Goal: Download file/media: Obtain a digital file from the website

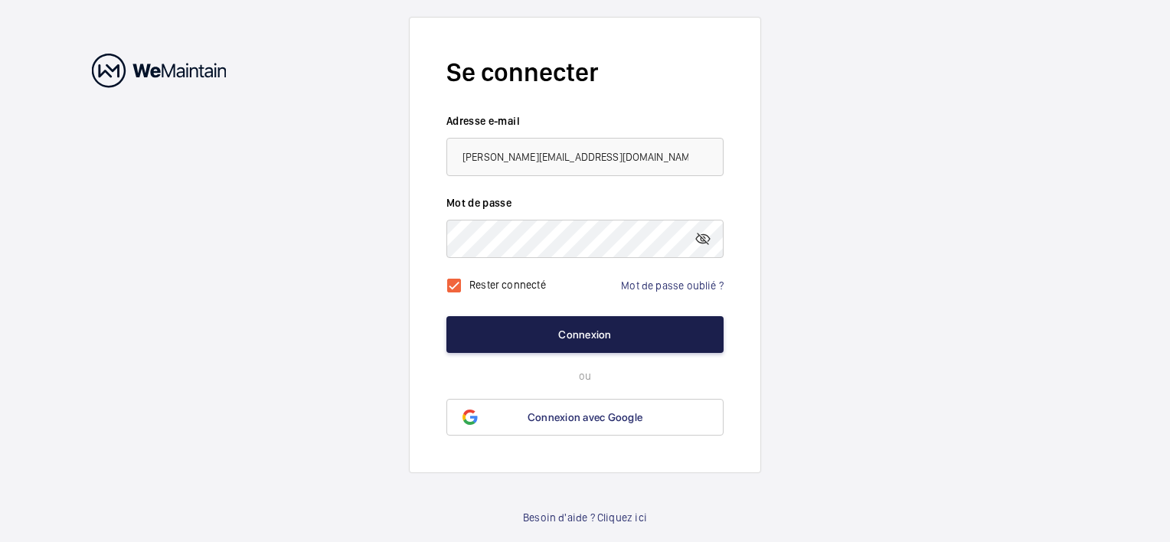
click at [533, 335] on button "Connexion" at bounding box center [584, 334] width 277 height 37
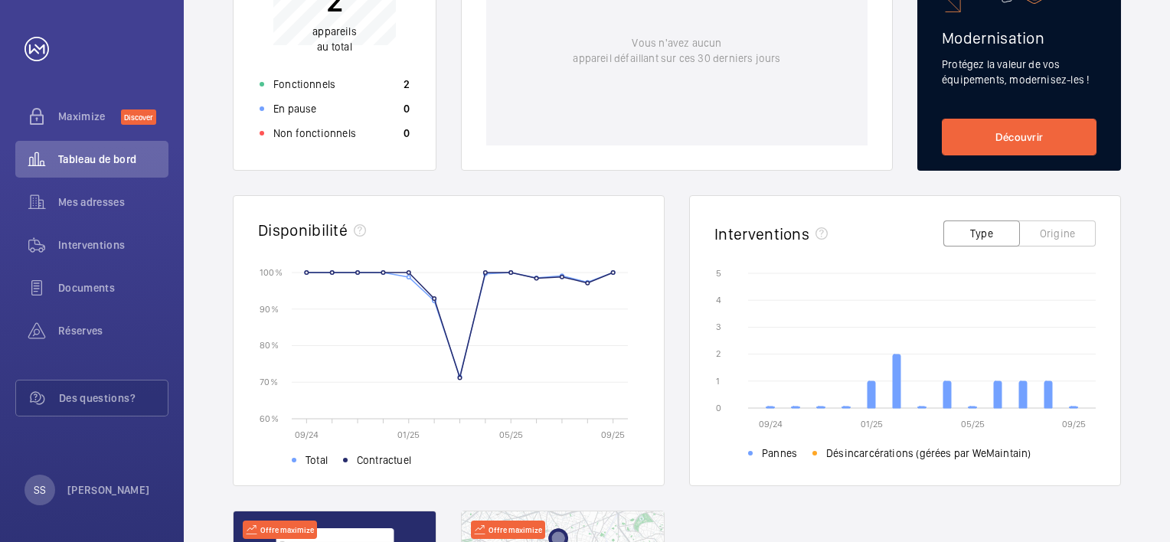
scroll to position [273, 0]
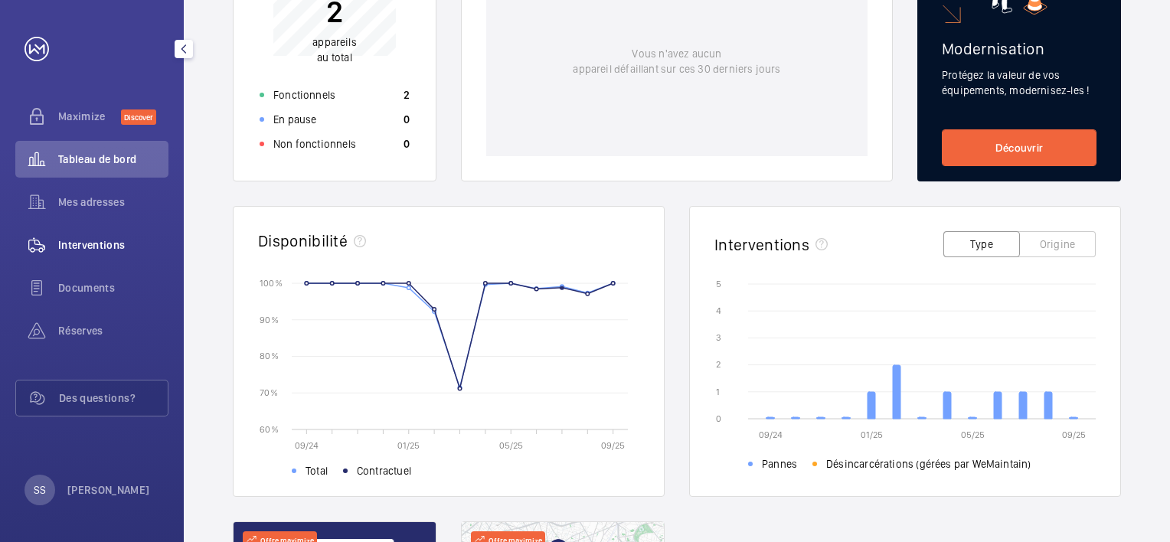
click at [90, 243] on span "Interventions" at bounding box center [113, 244] width 110 height 15
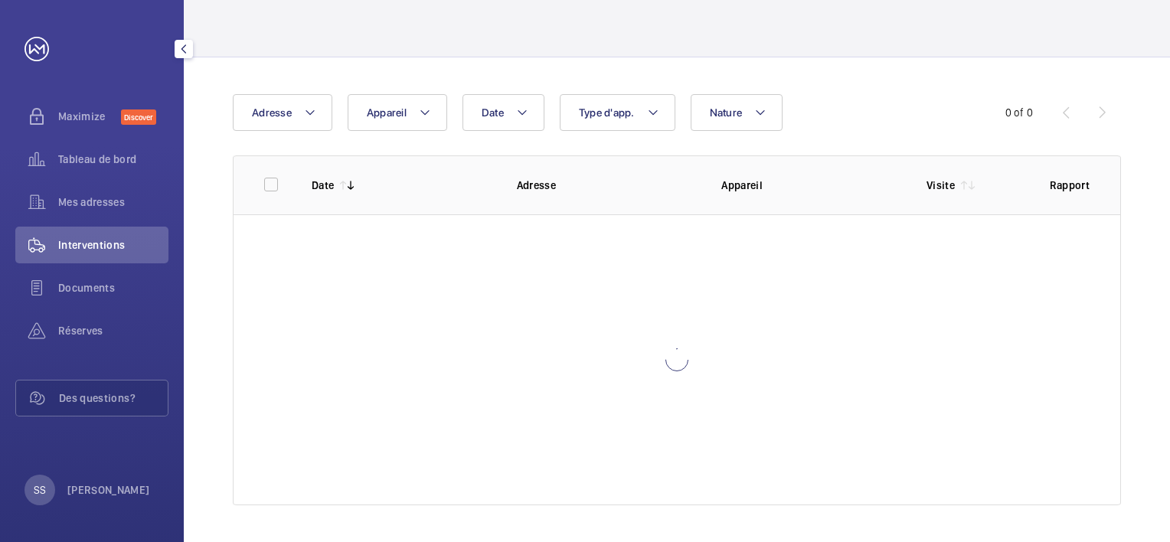
scroll to position [80, 0]
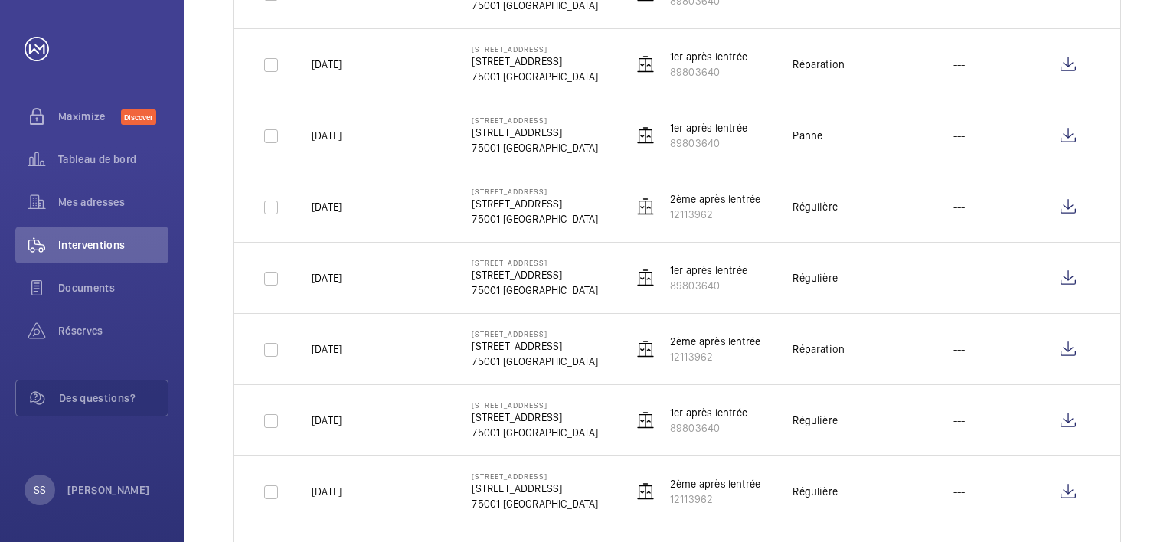
scroll to position [769, 0]
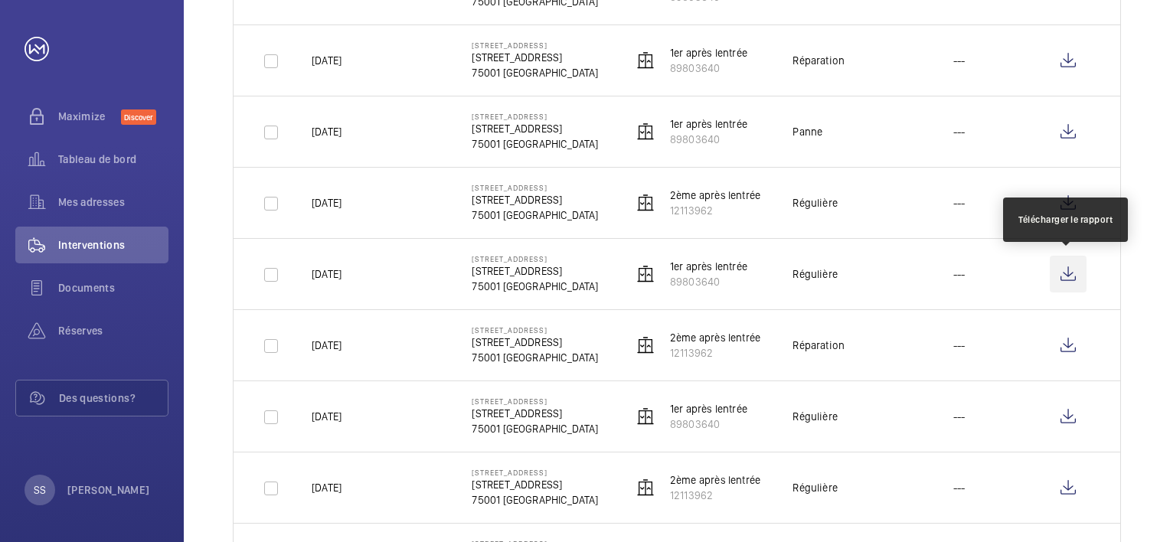
click at [1071, 275] on wm-front-icon-button at bounding box center [1068, 274] width 37 height 37
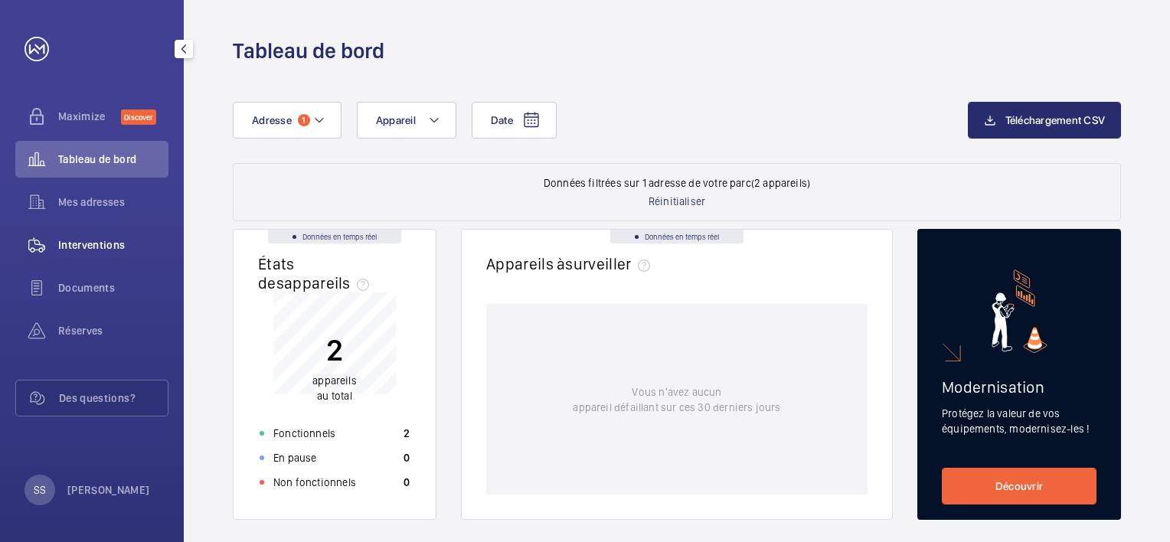
click at [103, 240] on span "Interventions" at bounding box center [113, 244] width 110 height 15
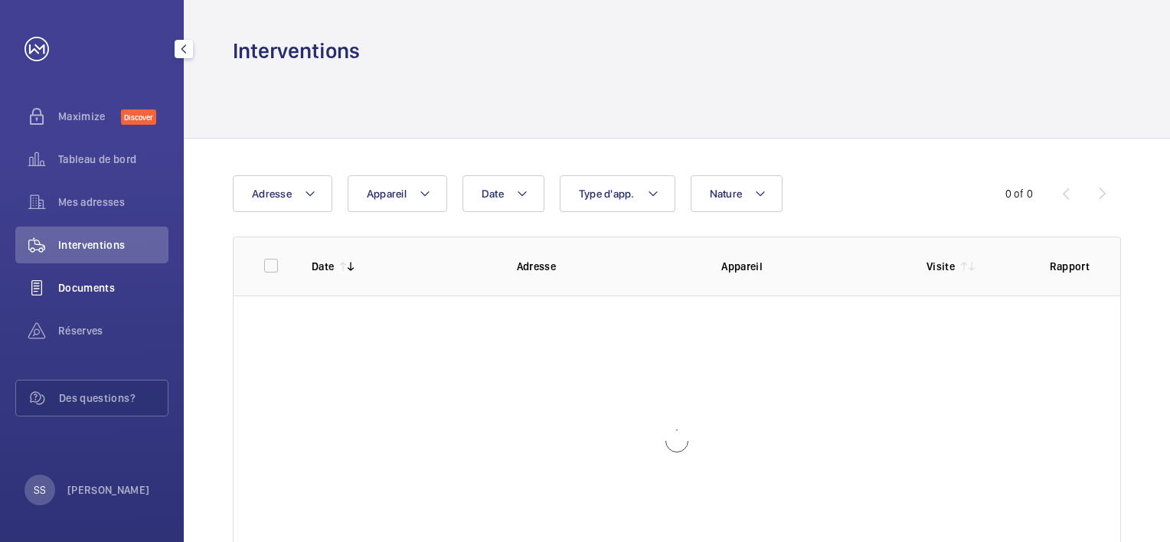
click at [90, 291] on span "Documents" at bounding box center [113, 287] width 110 height 15
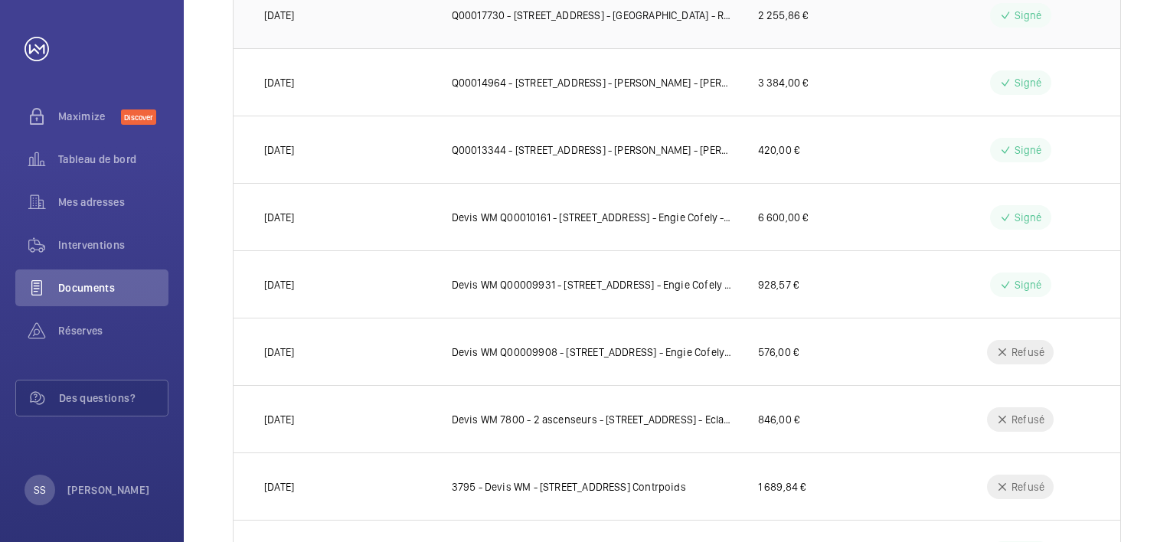
scroll to position [153, 0]
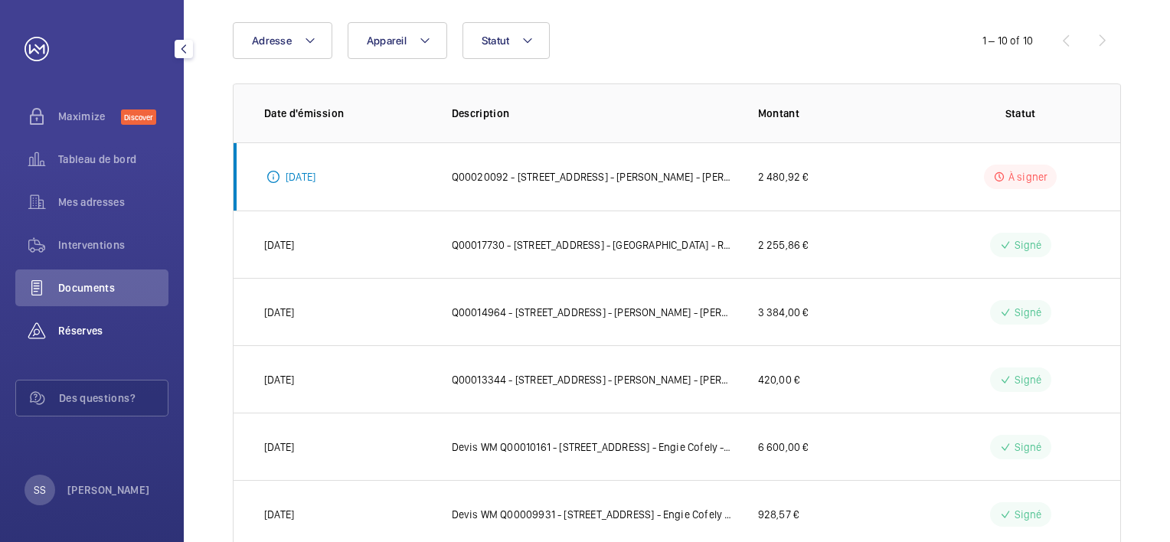
click at [70, 327] on span "Réserves" at bounding box center [113, 330] width 110 height 15
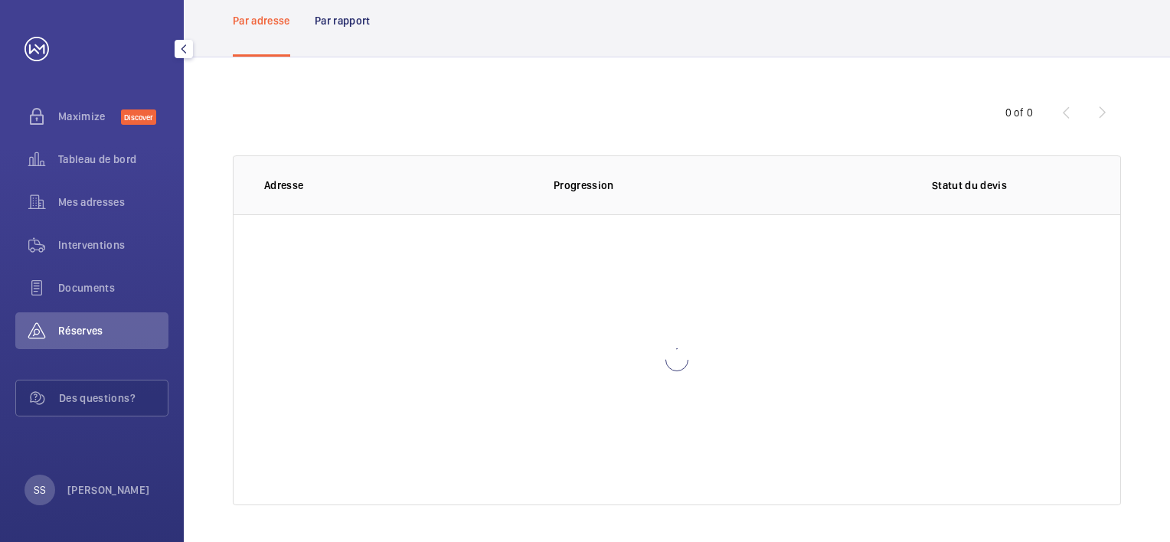
scroll to position [80, 0]
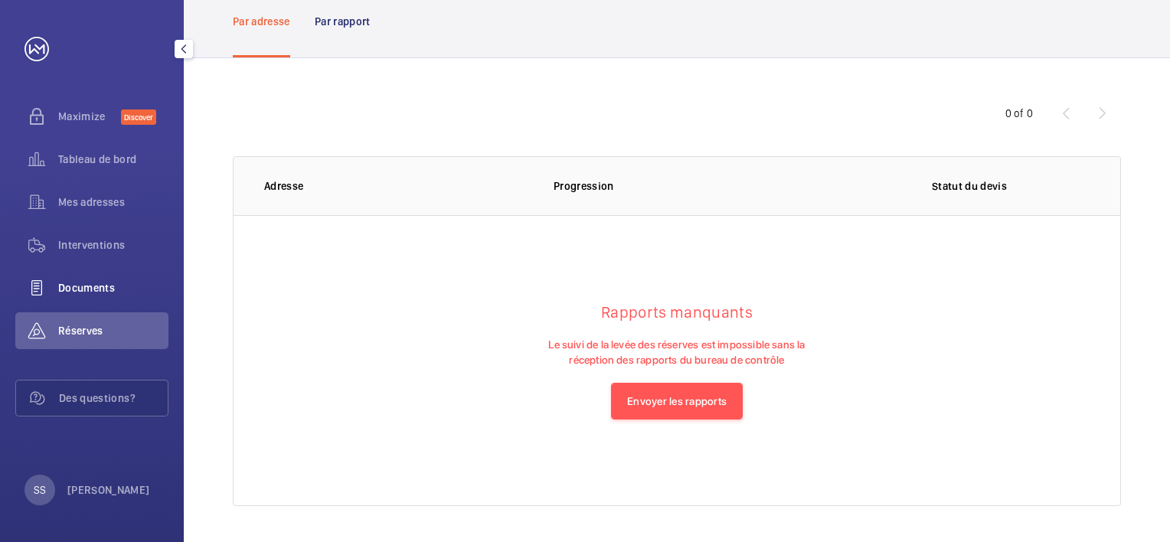
click at [76, 286] on span "Documents" at bounding box center [113, 287] width 110 height 15
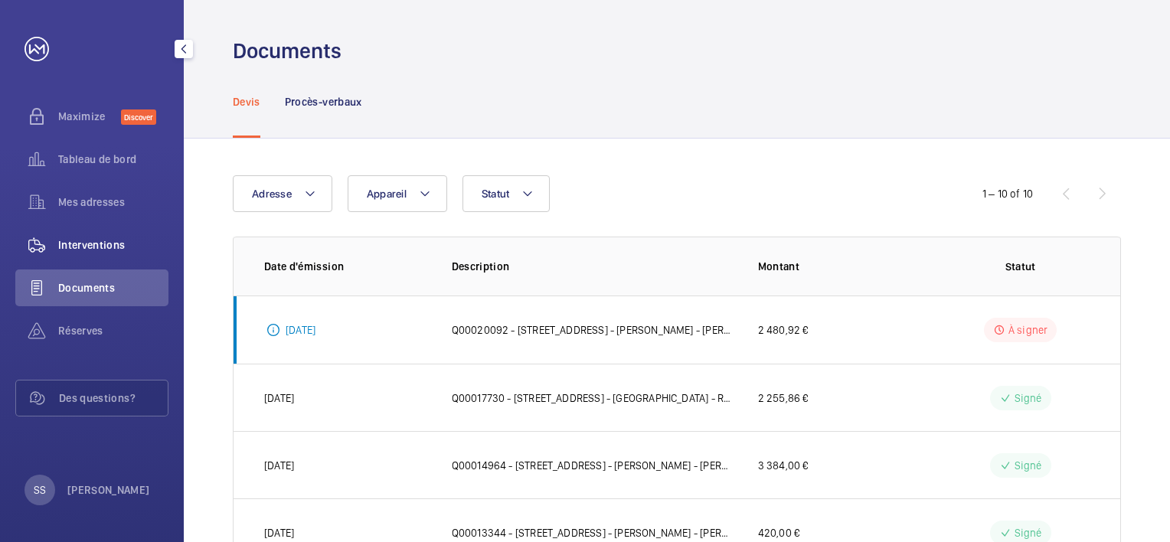
click at [86, 245] on span "Interventions" at bounding box center [113, 244] width 110 height 15
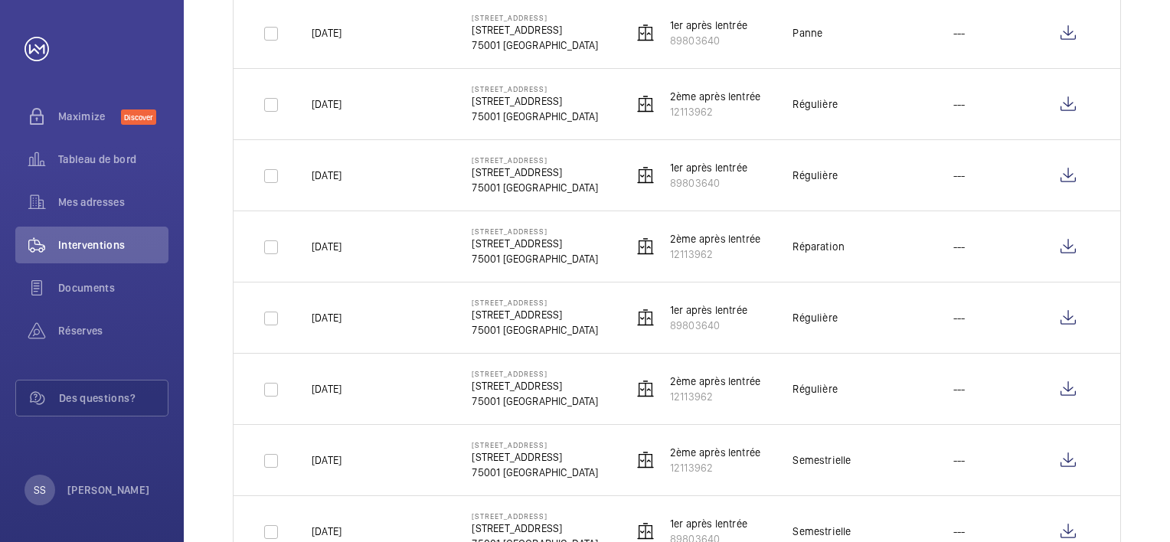
scroll to position [842, 0]
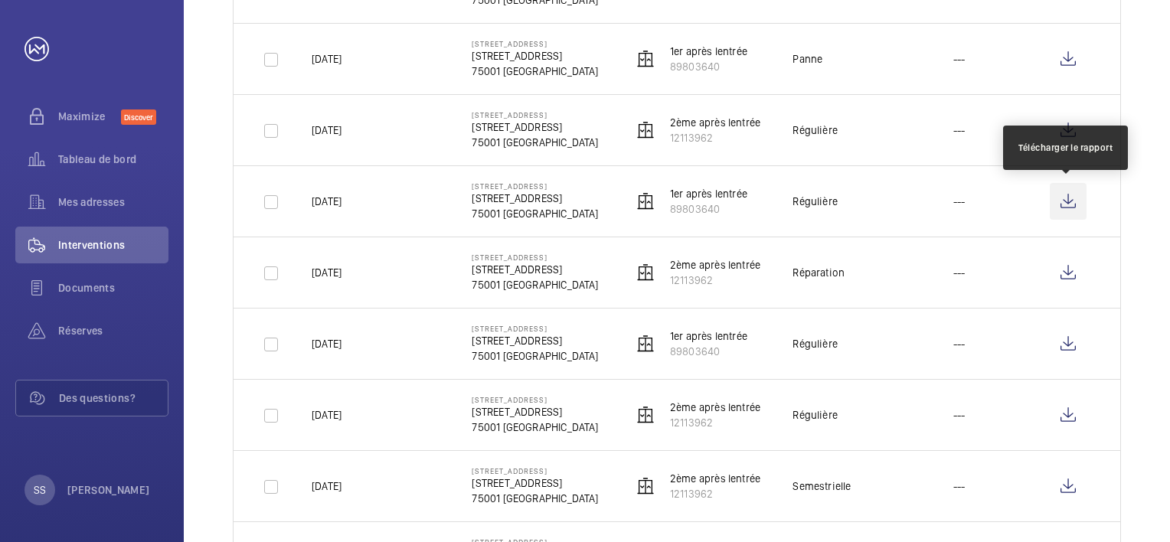
click at [1071, 201] on wm-front-icon-button at bounding box center [1068, 201] width 37 height 37
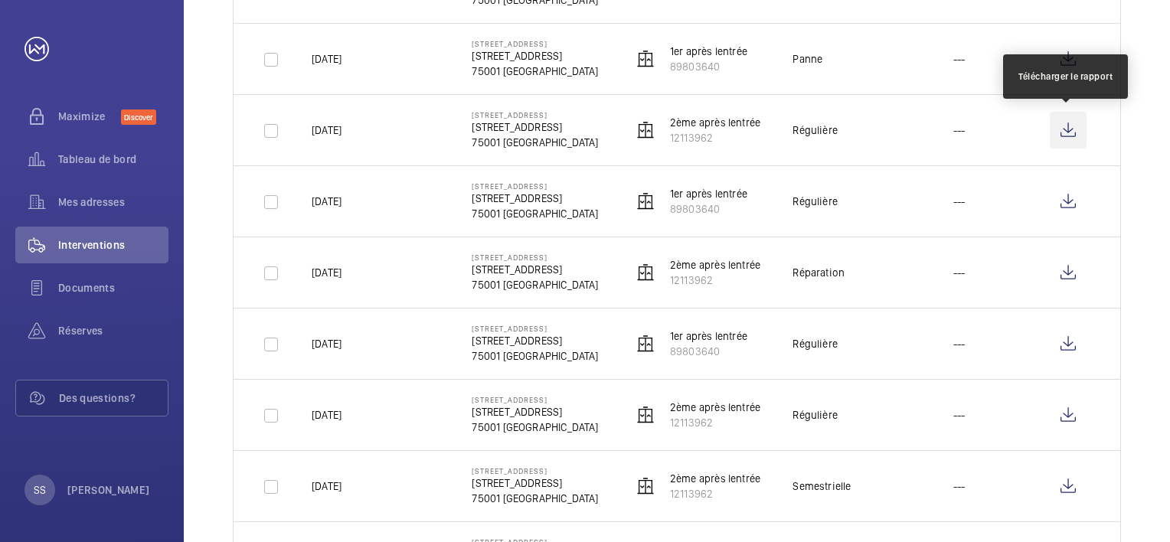
click at [1070, 132] on wm-front-icon-button at bounding box center [1068, 130] width 37 height 37
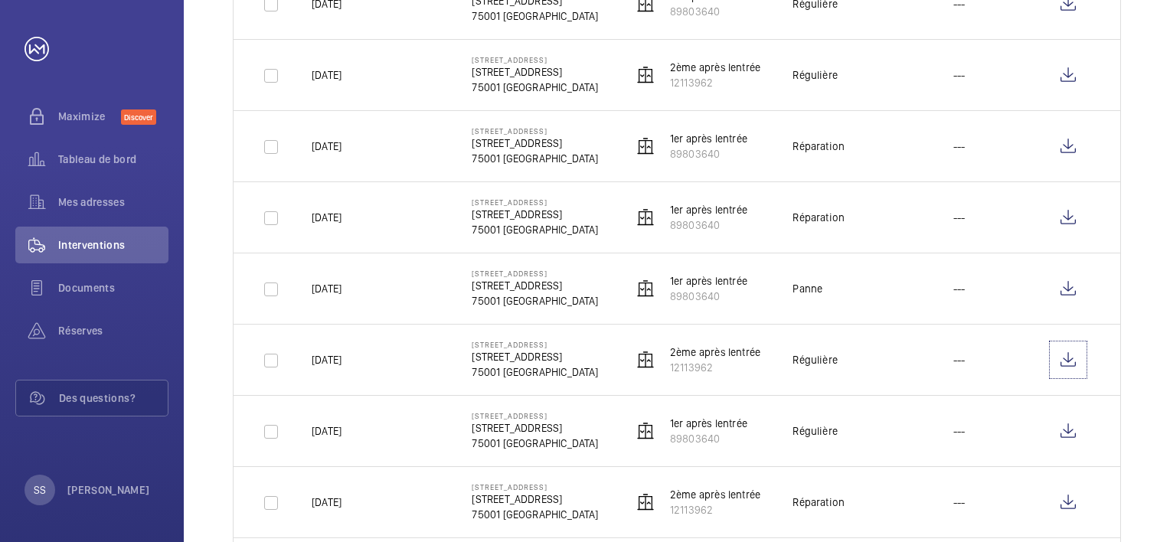
scroll to position [536, 0]
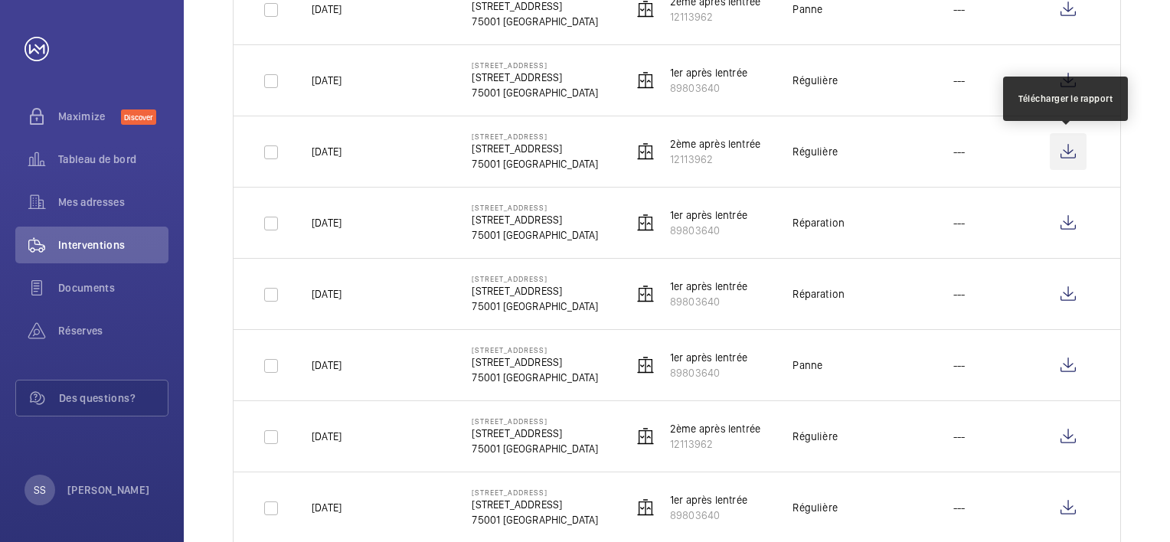
click at [1063, 153] on wm-front-icon-button at bounding box center [1068, 151] width 37 height 37
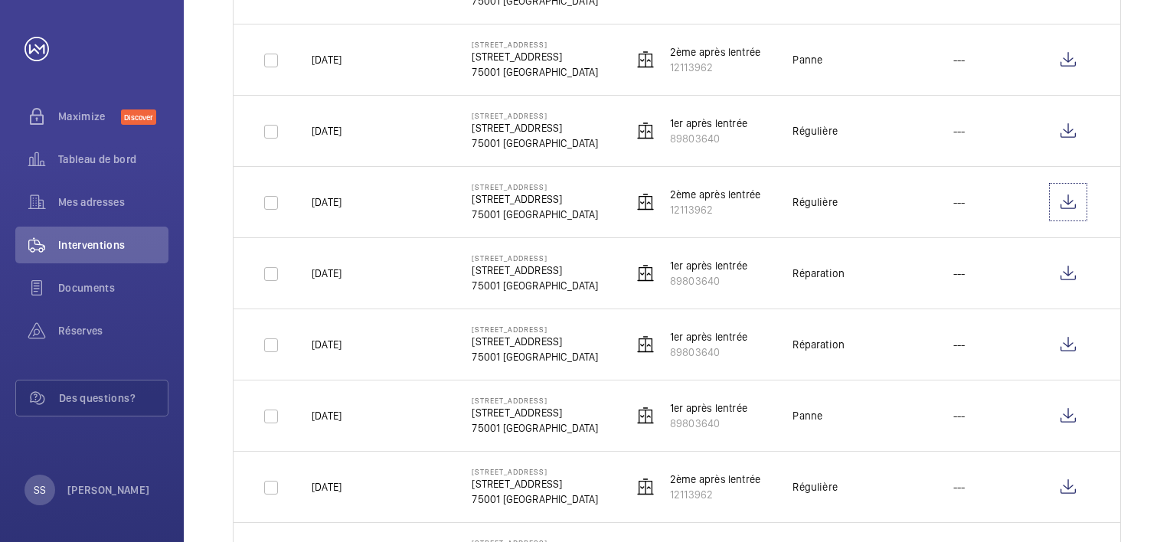
scroll to position [459, 0]
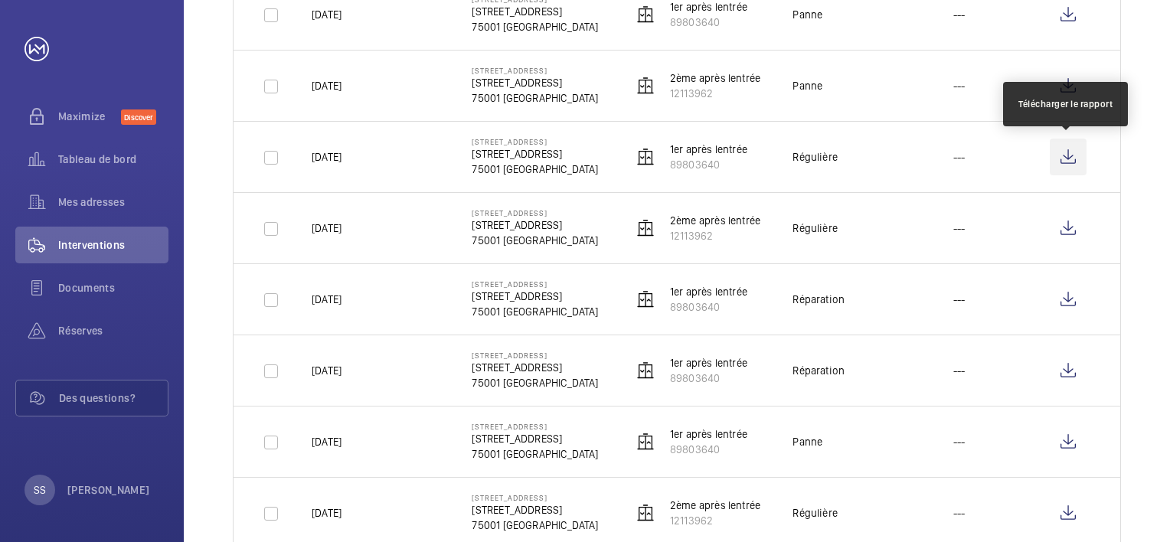
click at [1063, 154] on wm-front-icon-button at bounding box center [1068, 157] width 37 height 37
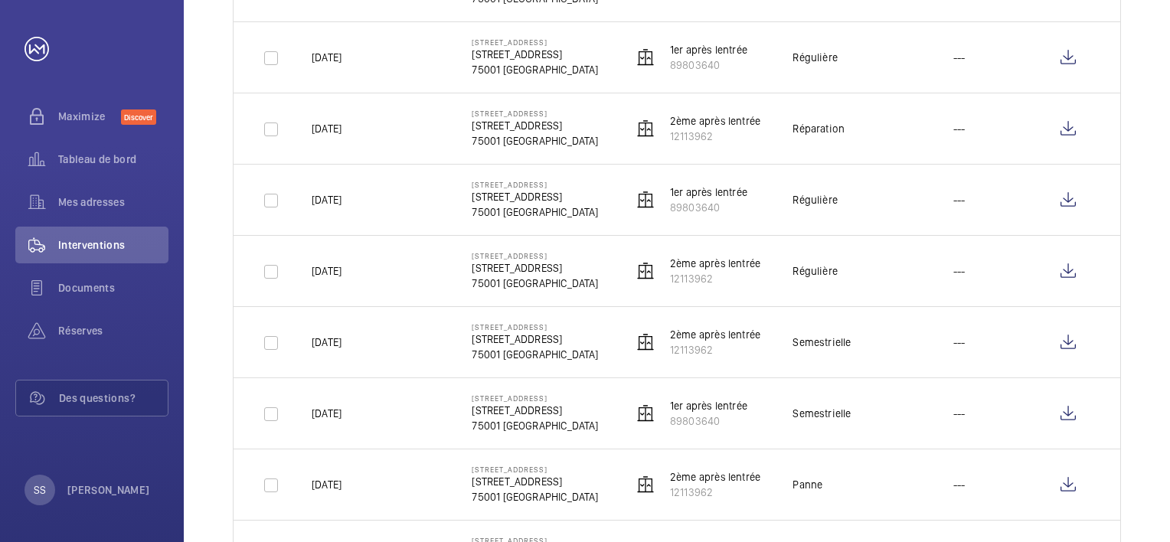
scroll to position [995, 0]
